Goal: Task Accomplishment & Management: Use online tool/utility

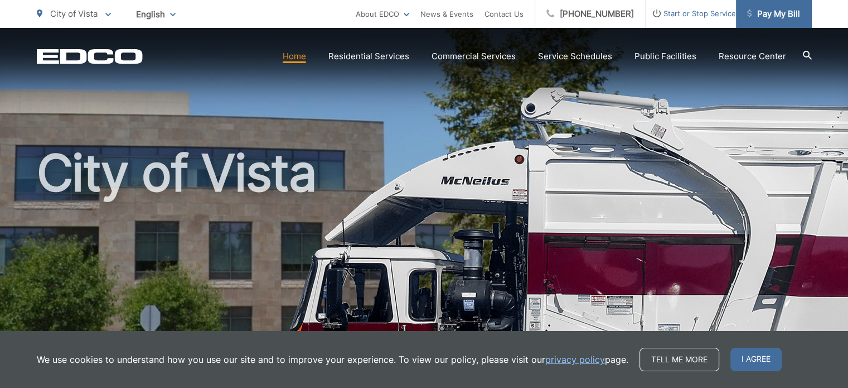
click at [762, 17] on span "Pay My Bill" at bounding box center [773, 13] width 53 height 13
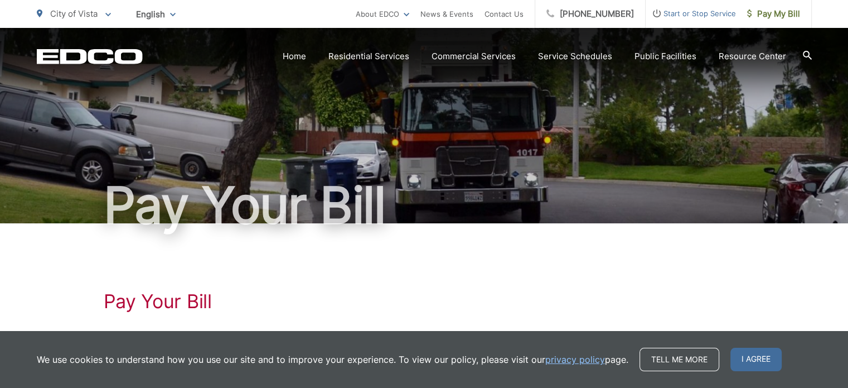
click at [575, 214] on h1 "Pay Your Bill" at bounding box center [424, 205] width 775 height 56
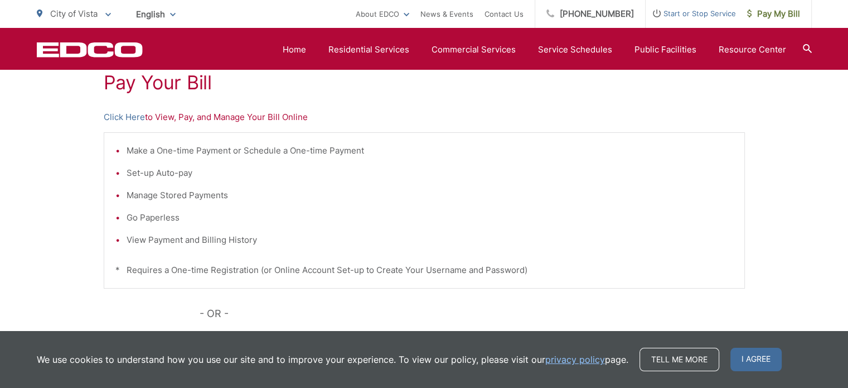
scroll to position [216, 0]
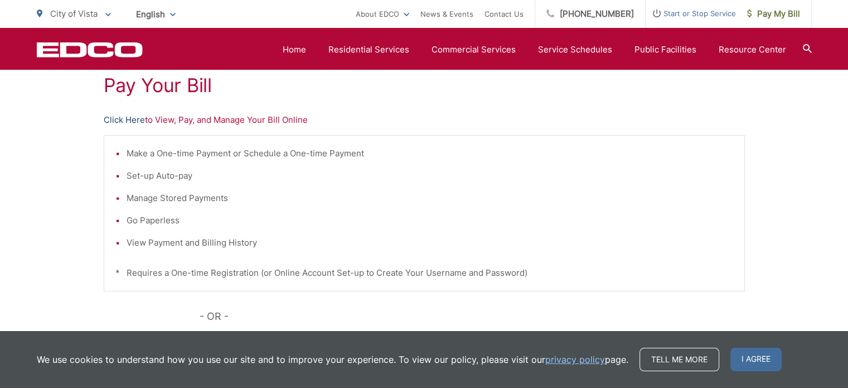
click at [124, 120] on link "Click Here" at bounding box center [124, 119] width 41 height 13
